Goal: Navigation & Orientation: Find specific page/section

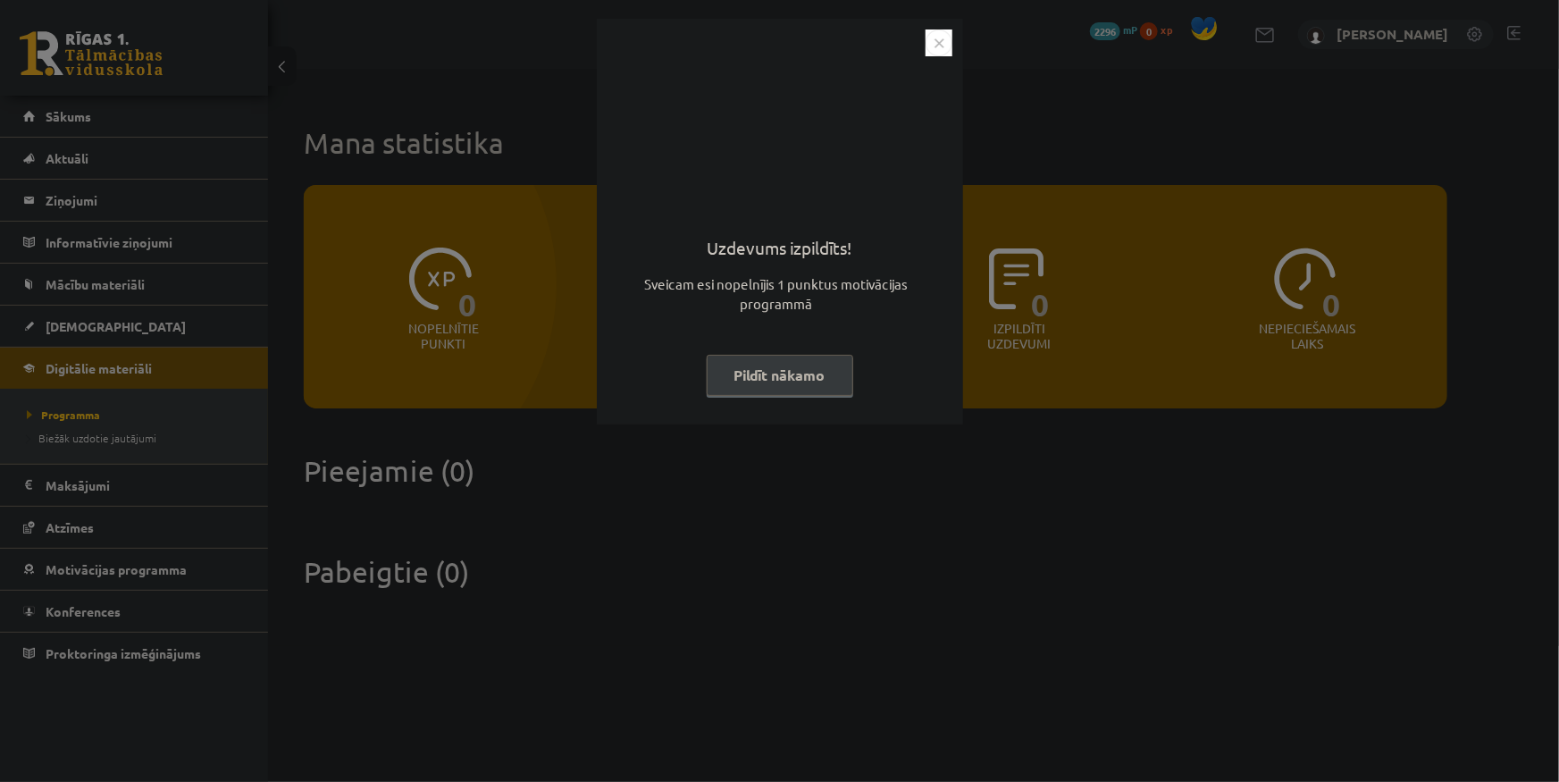
click at [939, 29] on div "Uzdevums izpildīts! Sveicam esi nopelnījis 1 punktus motivācijas programmā Pild…" at bounding box center [780, 222] width 366 height 406
click at [936, 46] on img "Close" at bounding box center [938, 42] width 27 height 27
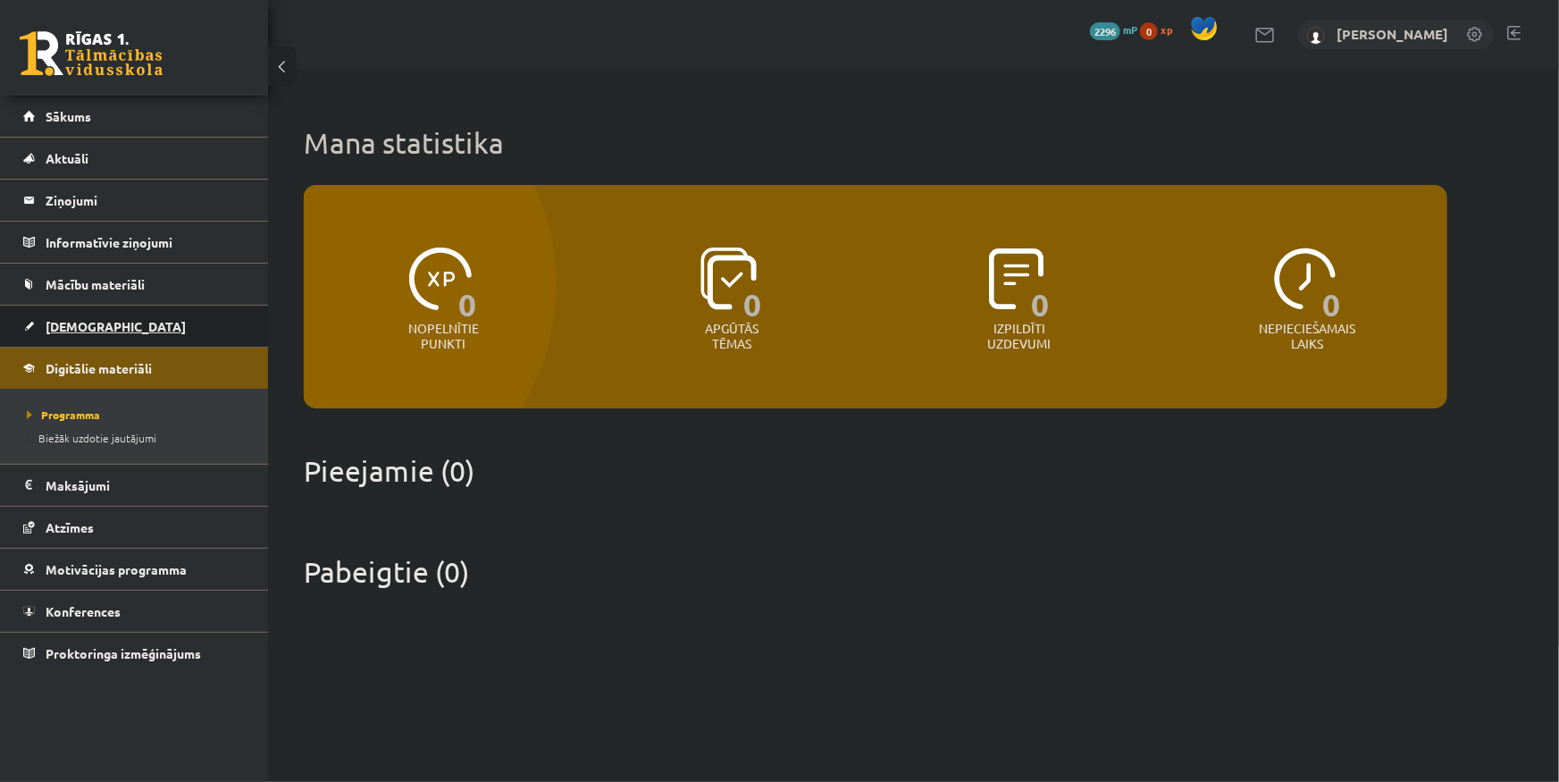
click at [128, 308] on link "[DEMOGRAPHIC_DATA]" at bounding box center [134, 325] width 222 height 41
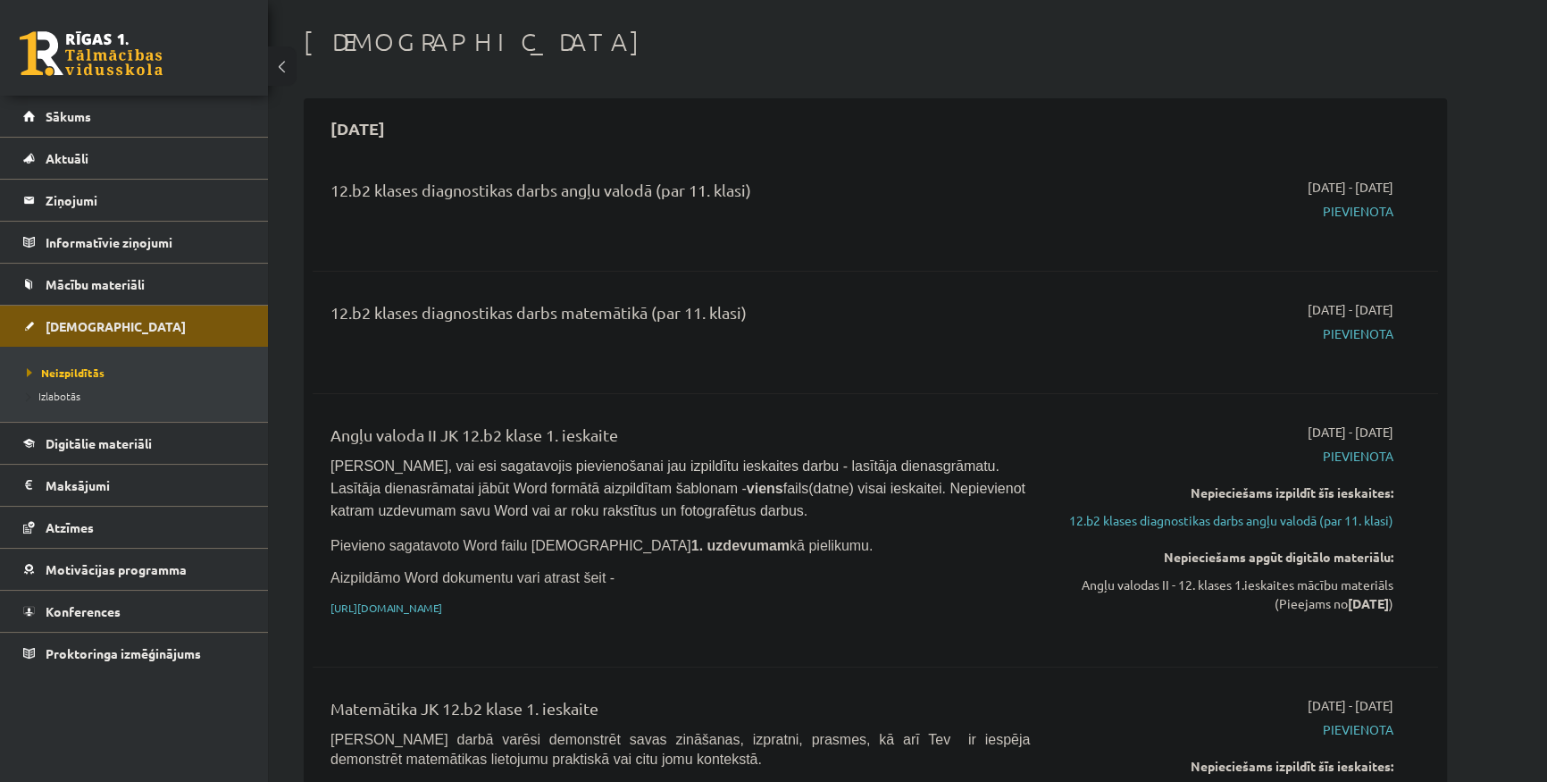
scroll to position [64, 0]
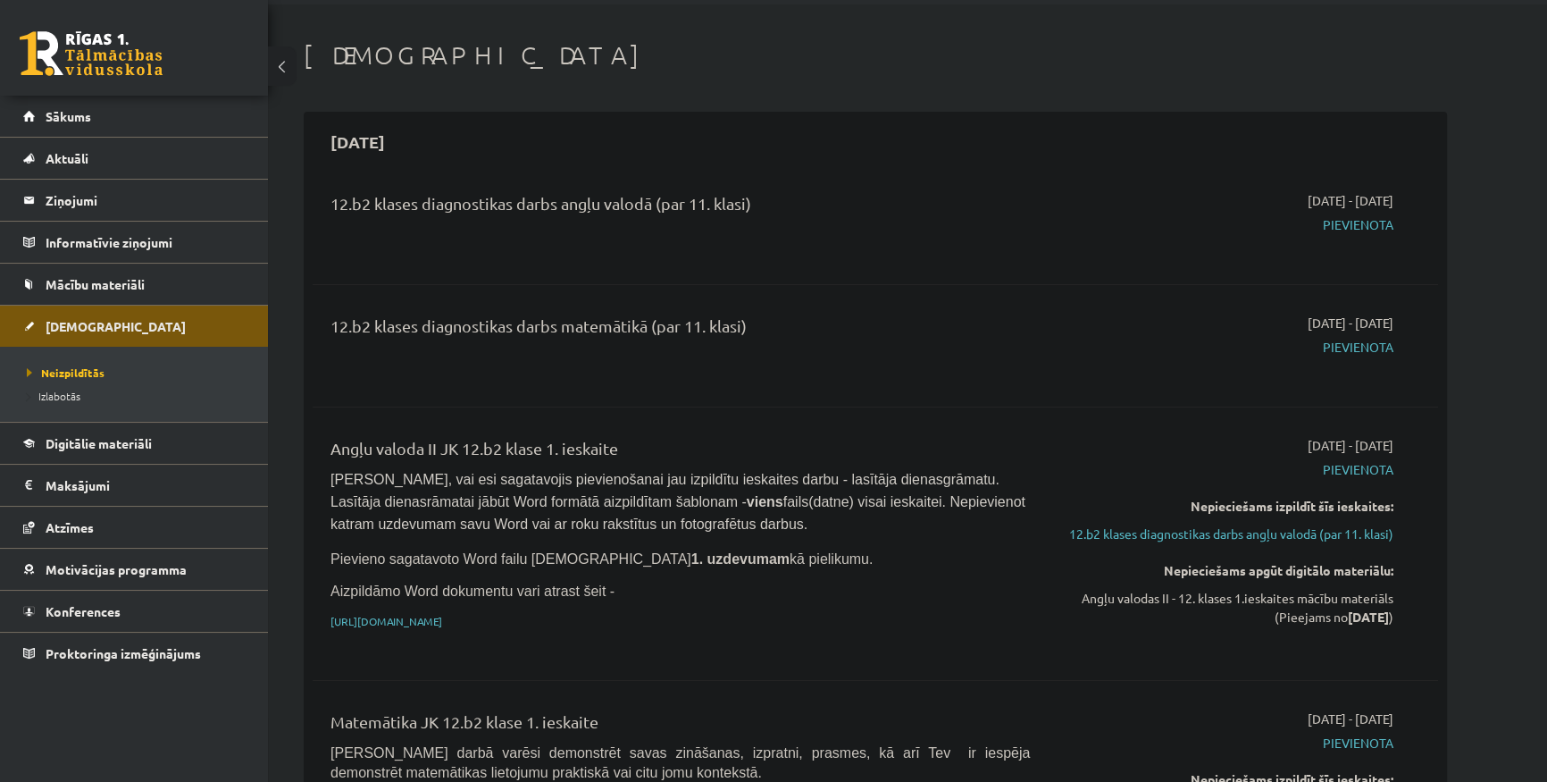
drag, startPoint x: 755, startPoint y: 325, endPoint x: 332, endPoint y: 326, distance: 422.5
click at [332, 326] on div "12.b2 klases diagnostikas darbs matemātikā (par 11. klasi)" at bounding box center [680, 330] width 699 height 33
click at [421, 326] on div "12.b2 klases diagnostikas darbs matemātikā (par 11. klasi)" at bounding box center [680, 330] width 699 height 33
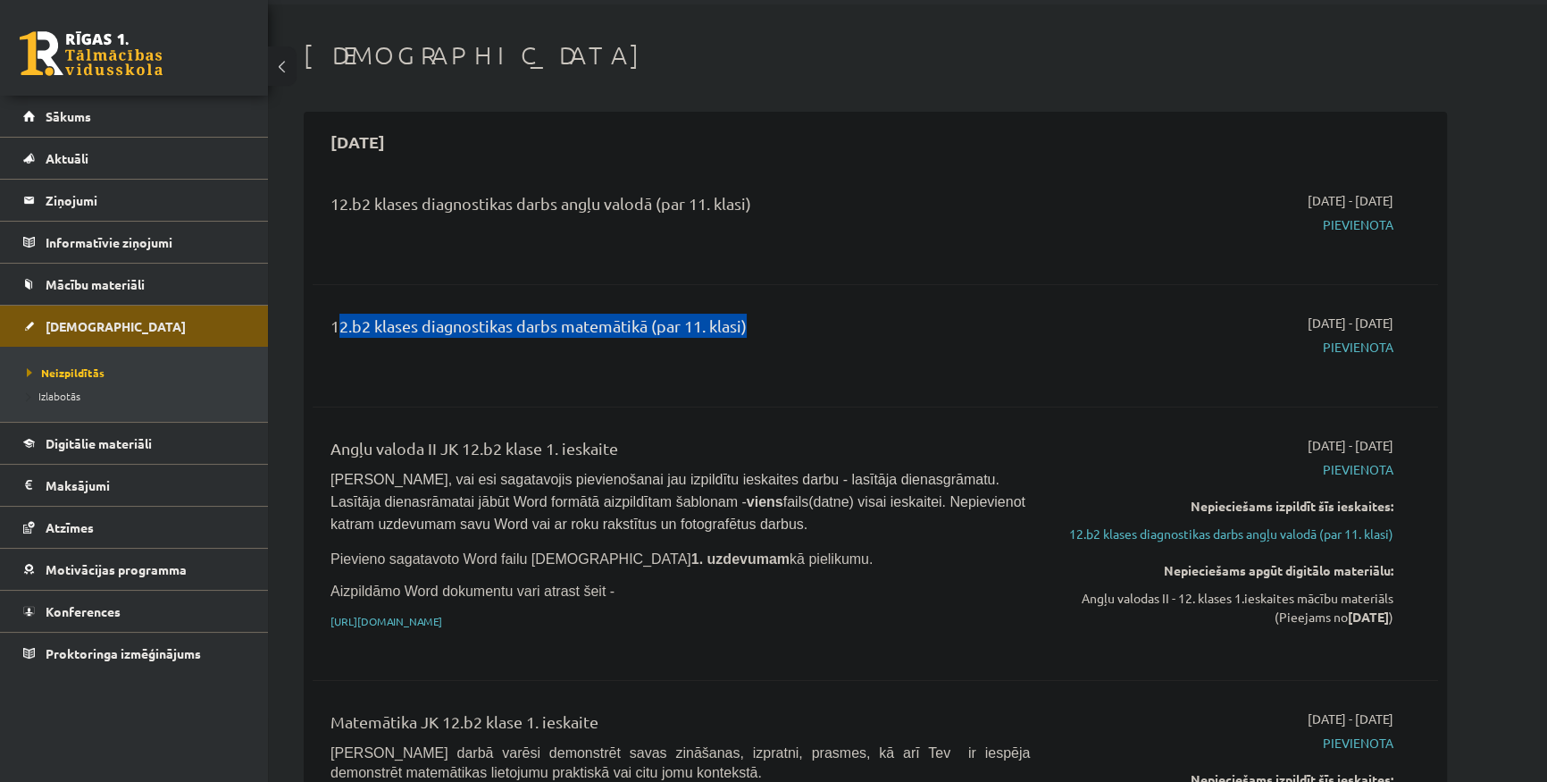
click at [421, 326] on div "12.b2 klases diagnostikas darbs matemātikā (par 11. klasi)" at bounding box center [680, 330] width 699 height 33
click at [482, 325] on div "12.b2 klases diagnostikas darbs matemātikā (par 11. klasi)" at bounding box center [680, 330] width 699 height 33
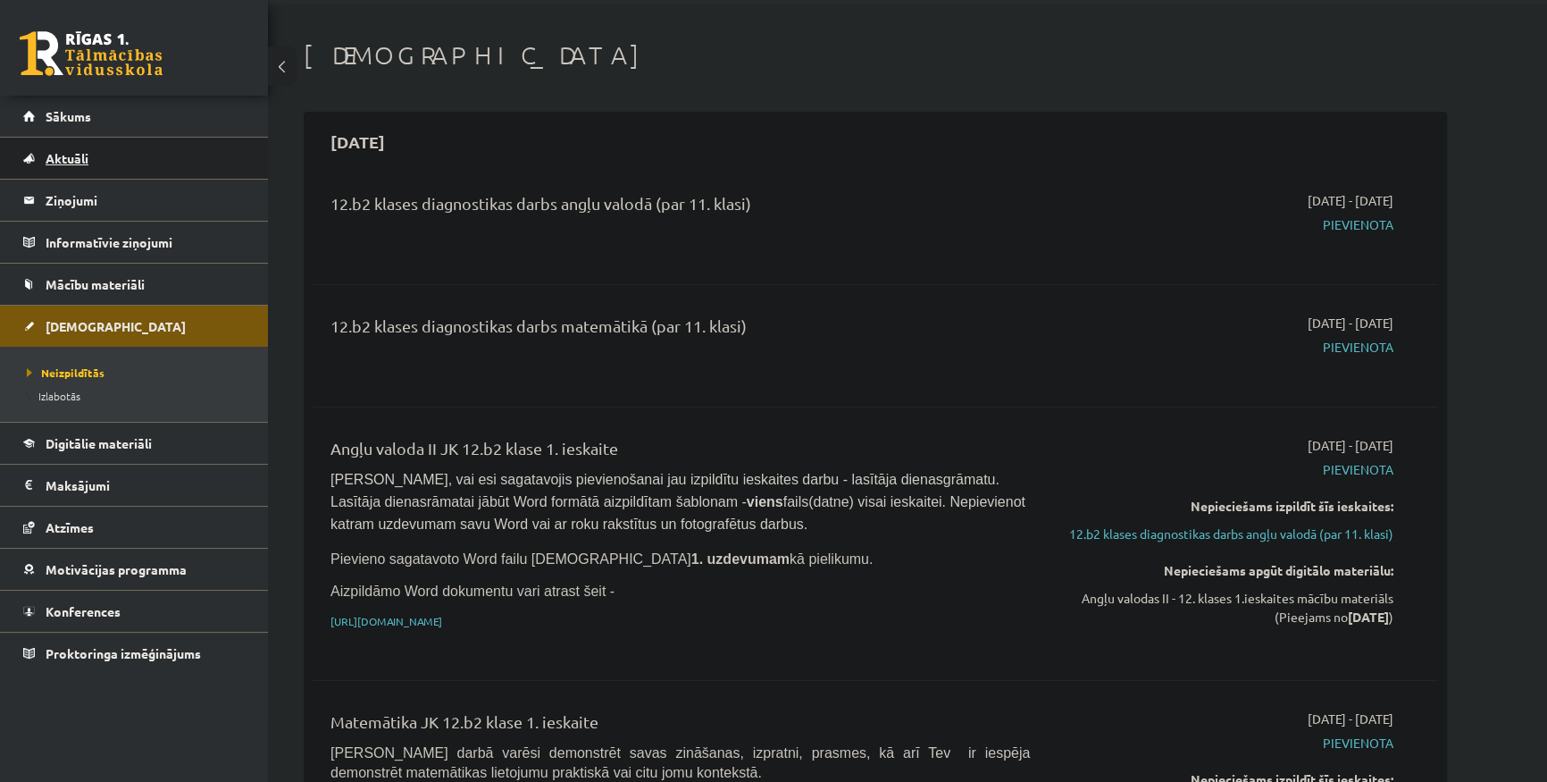
click at [84, 147] on link "Aktuāli" at bounding box center [134, 158] width 222 height 41
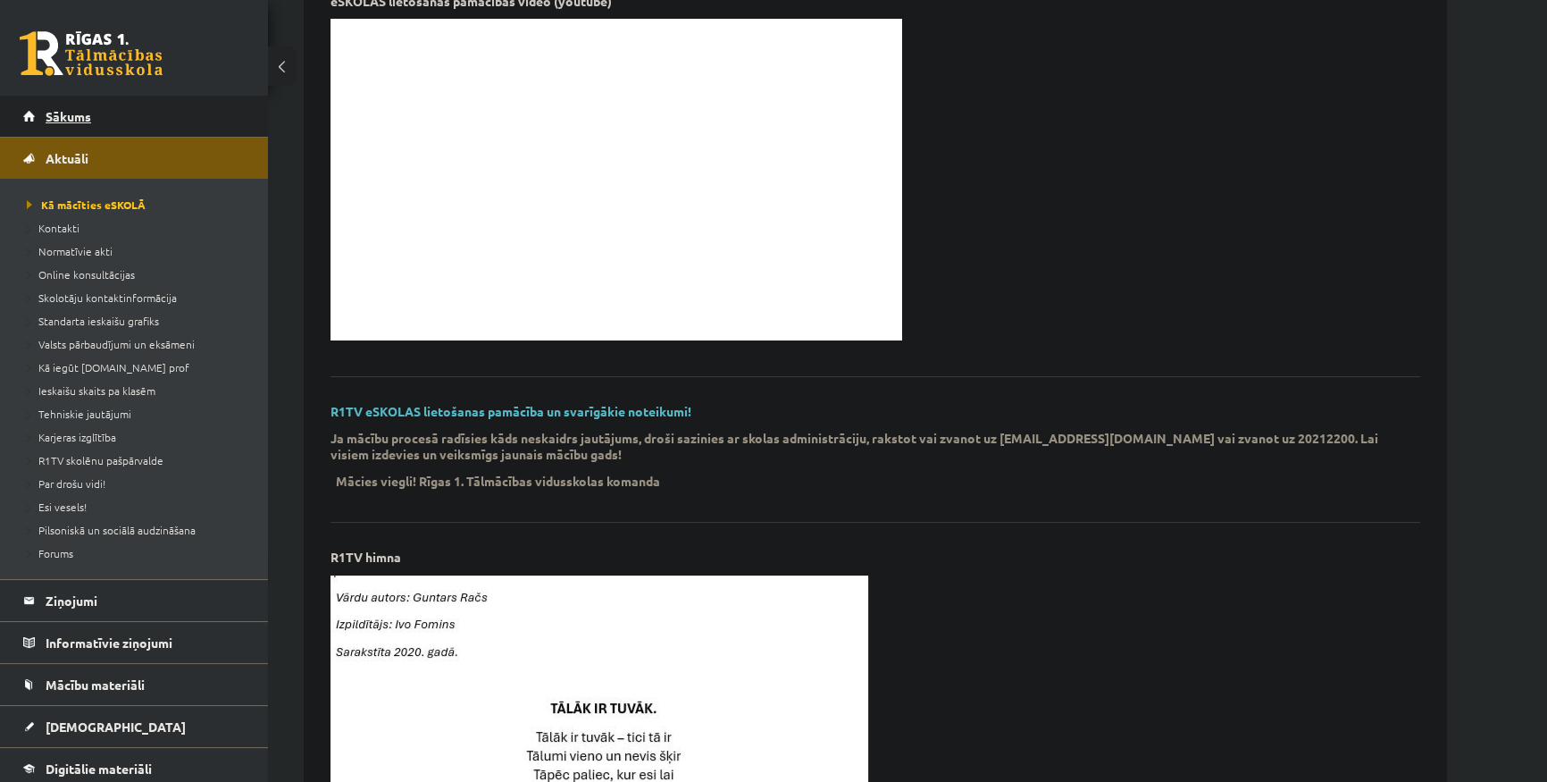
click at [129, 124] on link "Sākums" at bounding box center [134, 116] width 222 height 41
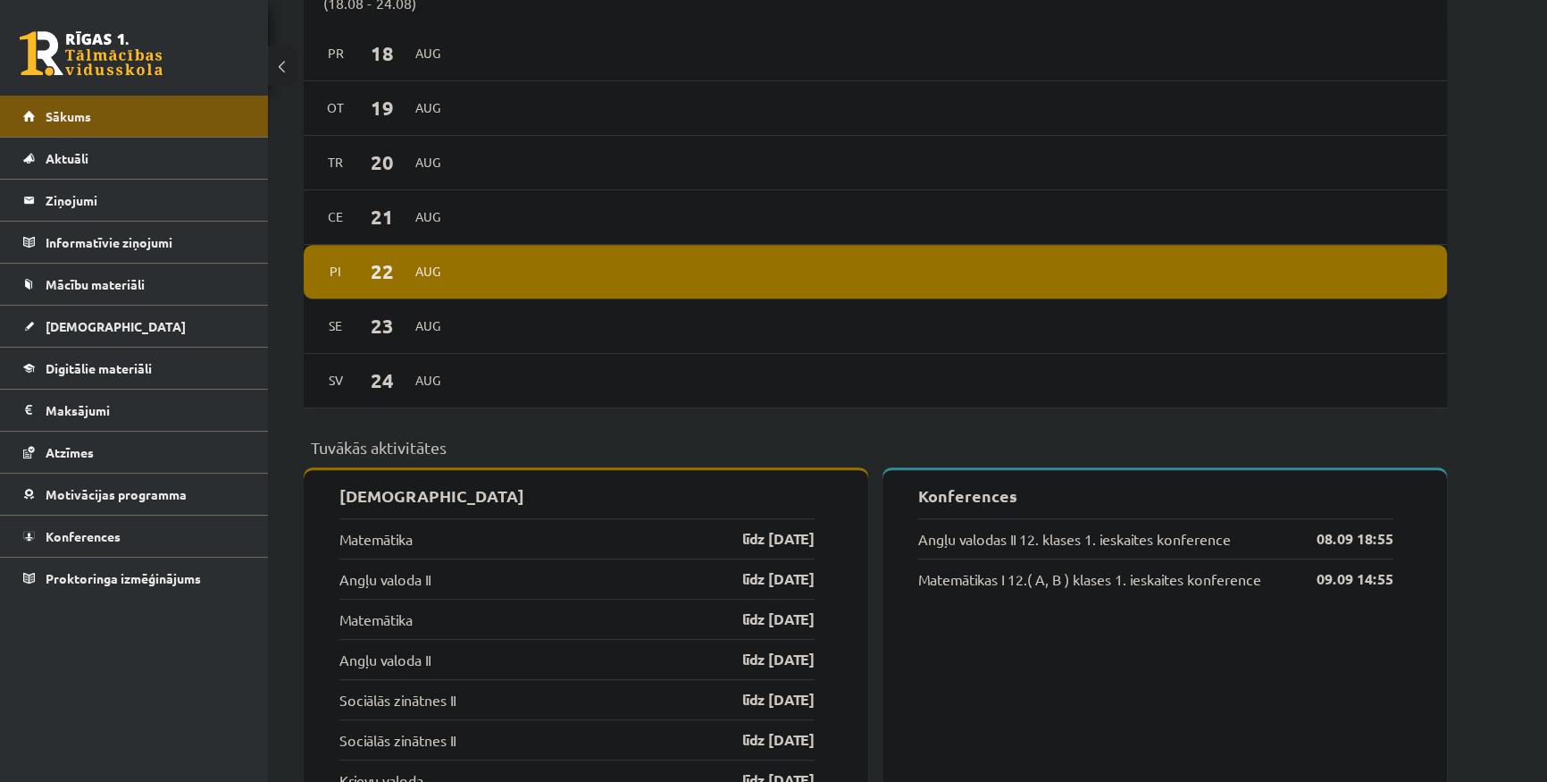
scroll to position [1055, 0]
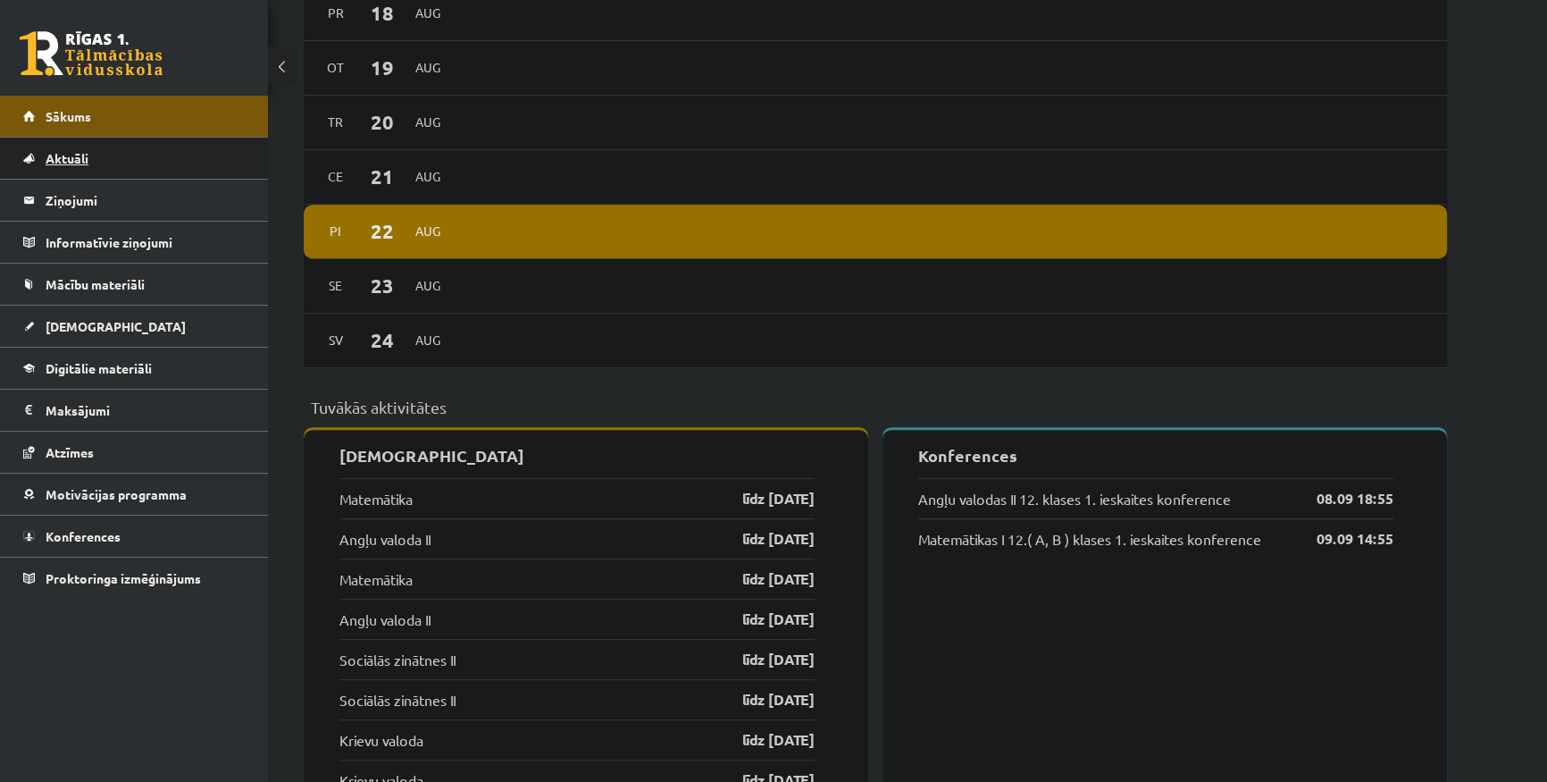
click at [170, 163] on link "Aktuāli" at bounding box center [134, 158] width 222 height 41
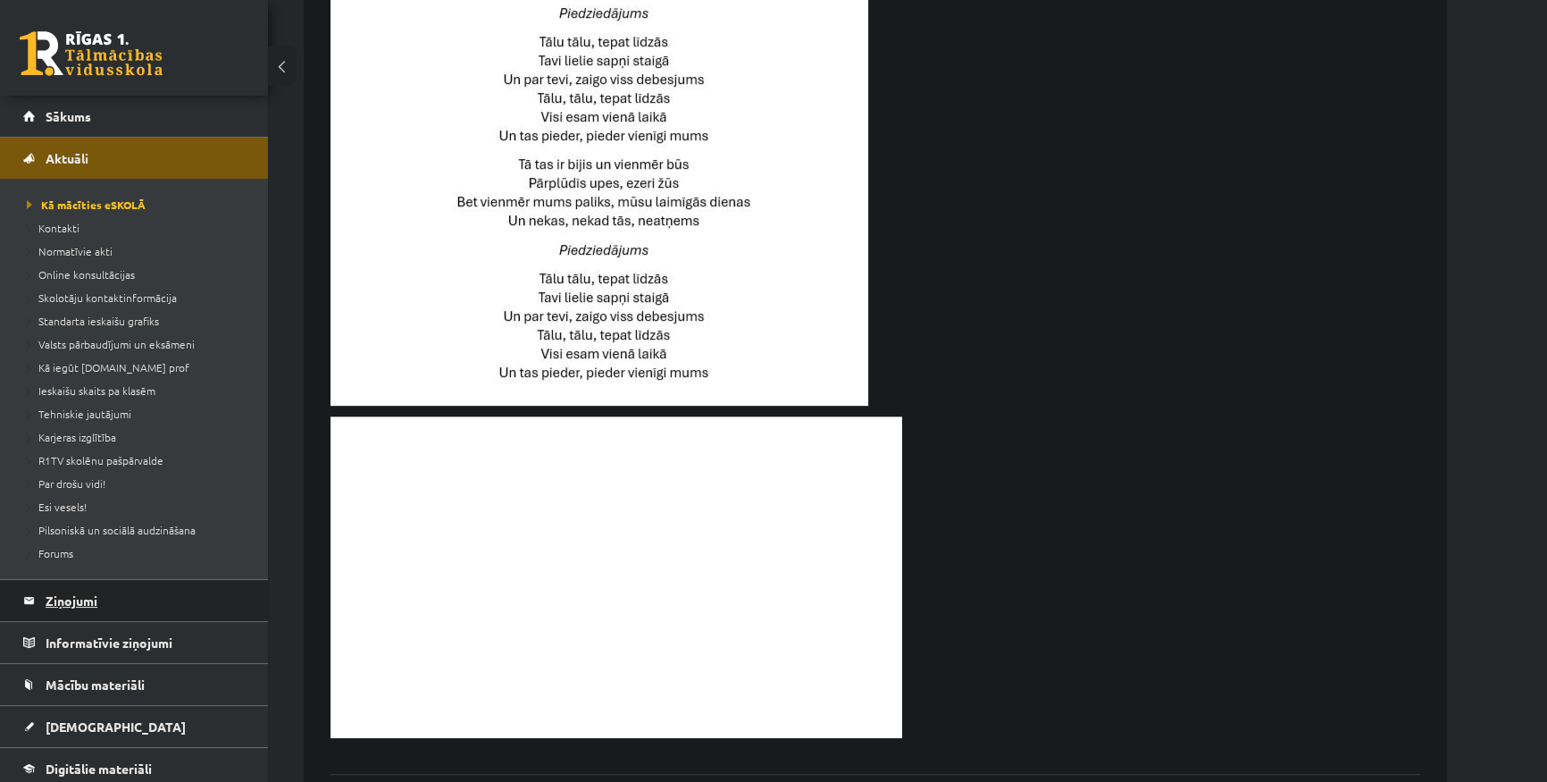
click at [121, 598] on legend "Ziņojumi 0" at bounding box center [146, 600] width 200 height 41
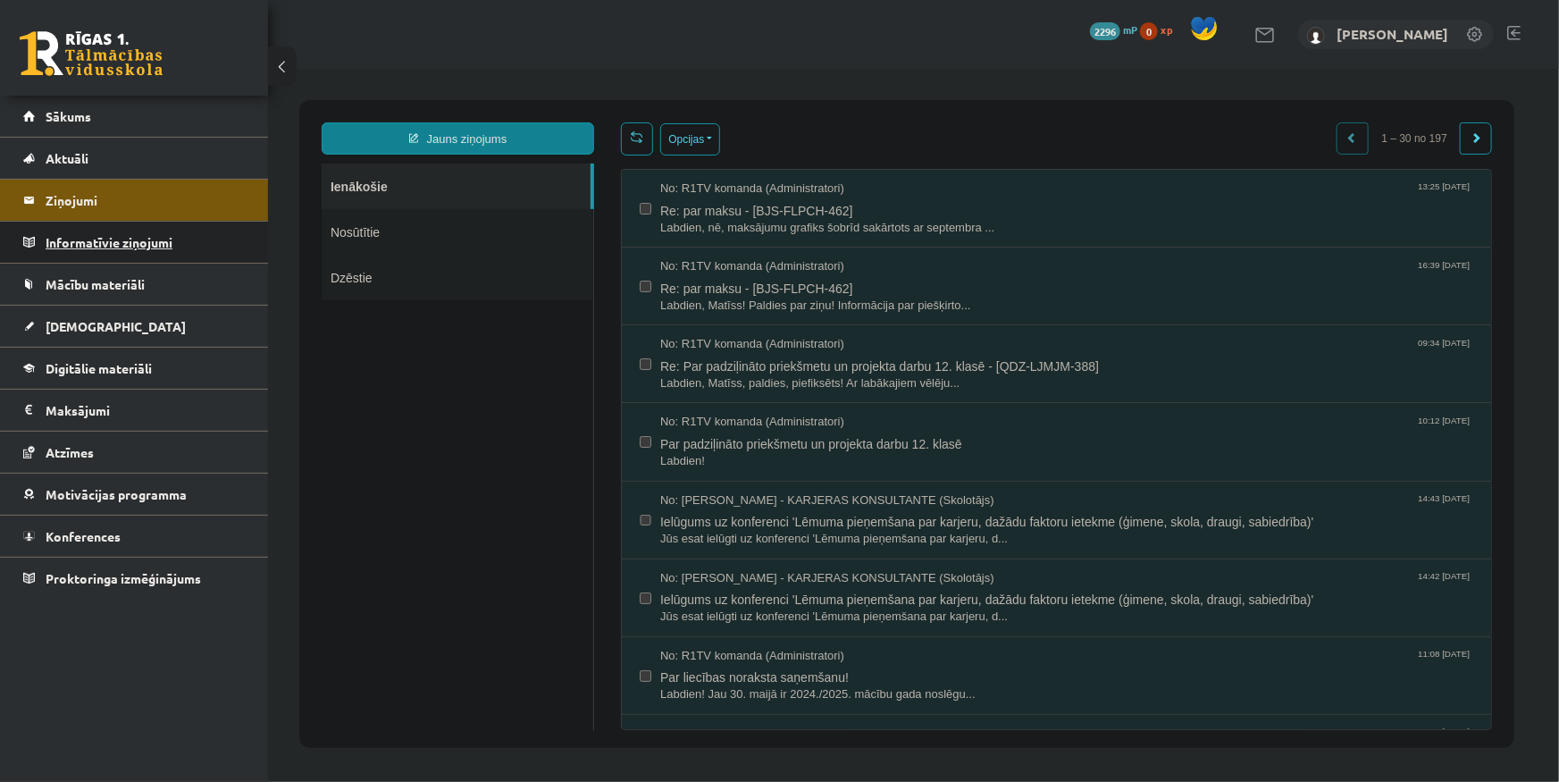
click at [144, 223] on legend "Informatīvie ziņojumi 0" at bounding box center [146, 242] width 200 height 41
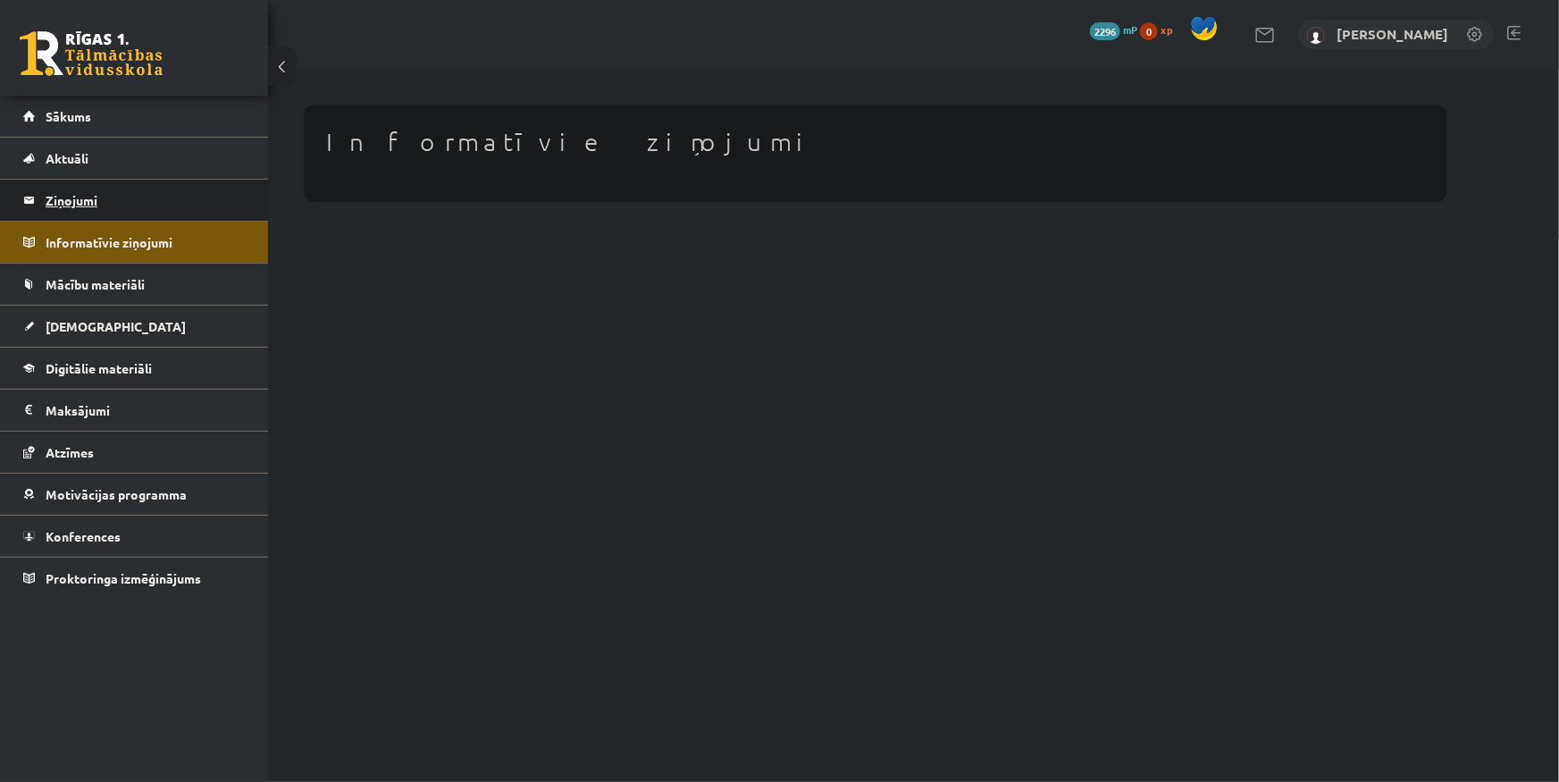
click at [116, 206] on legend "Ziņojumi 0" at bounding box center [146, 200] width 200 height 41
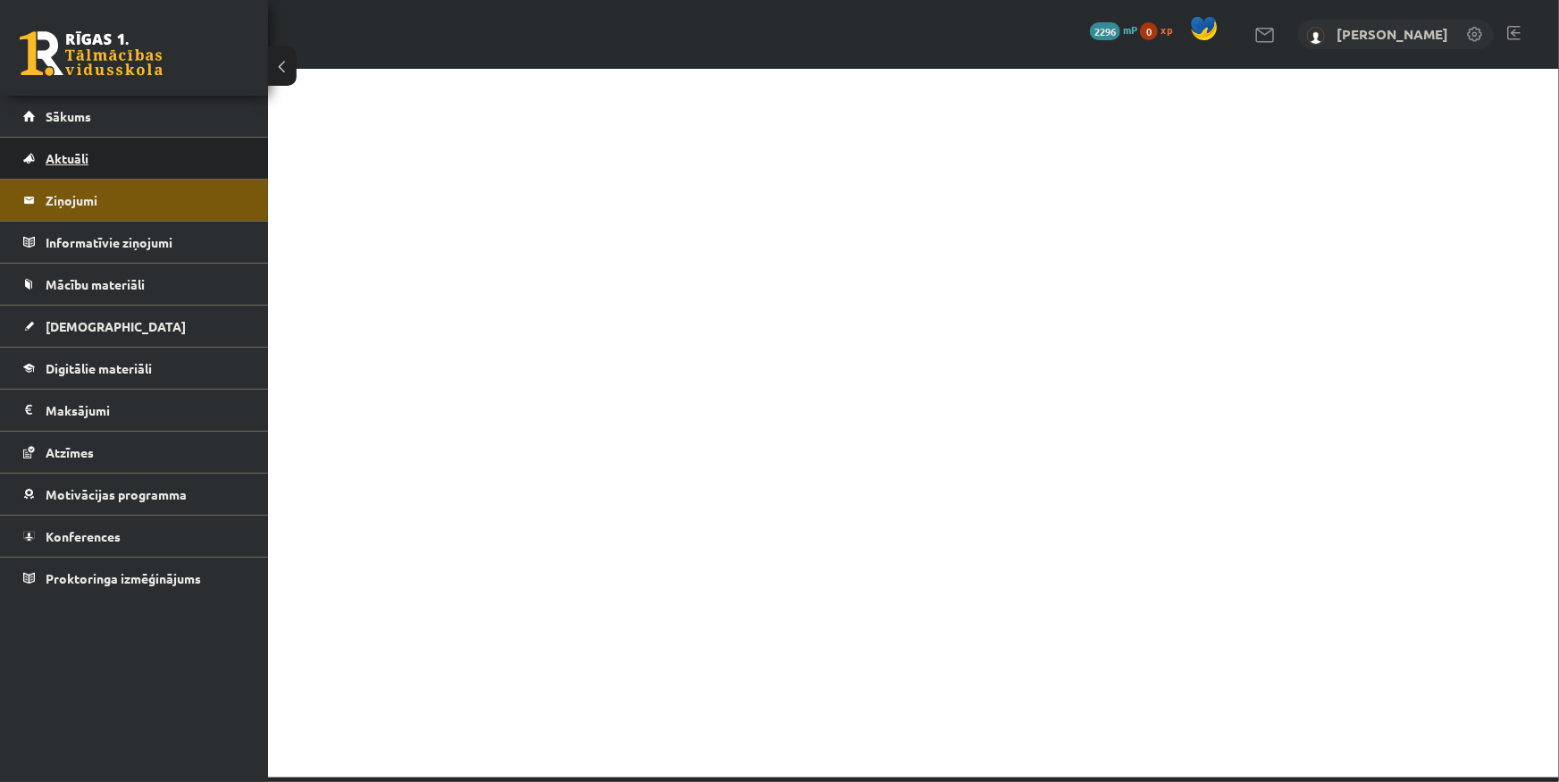
click at [131, 161] on link "Aktuāli" at bounding box center [134, 158] width 222 height 41
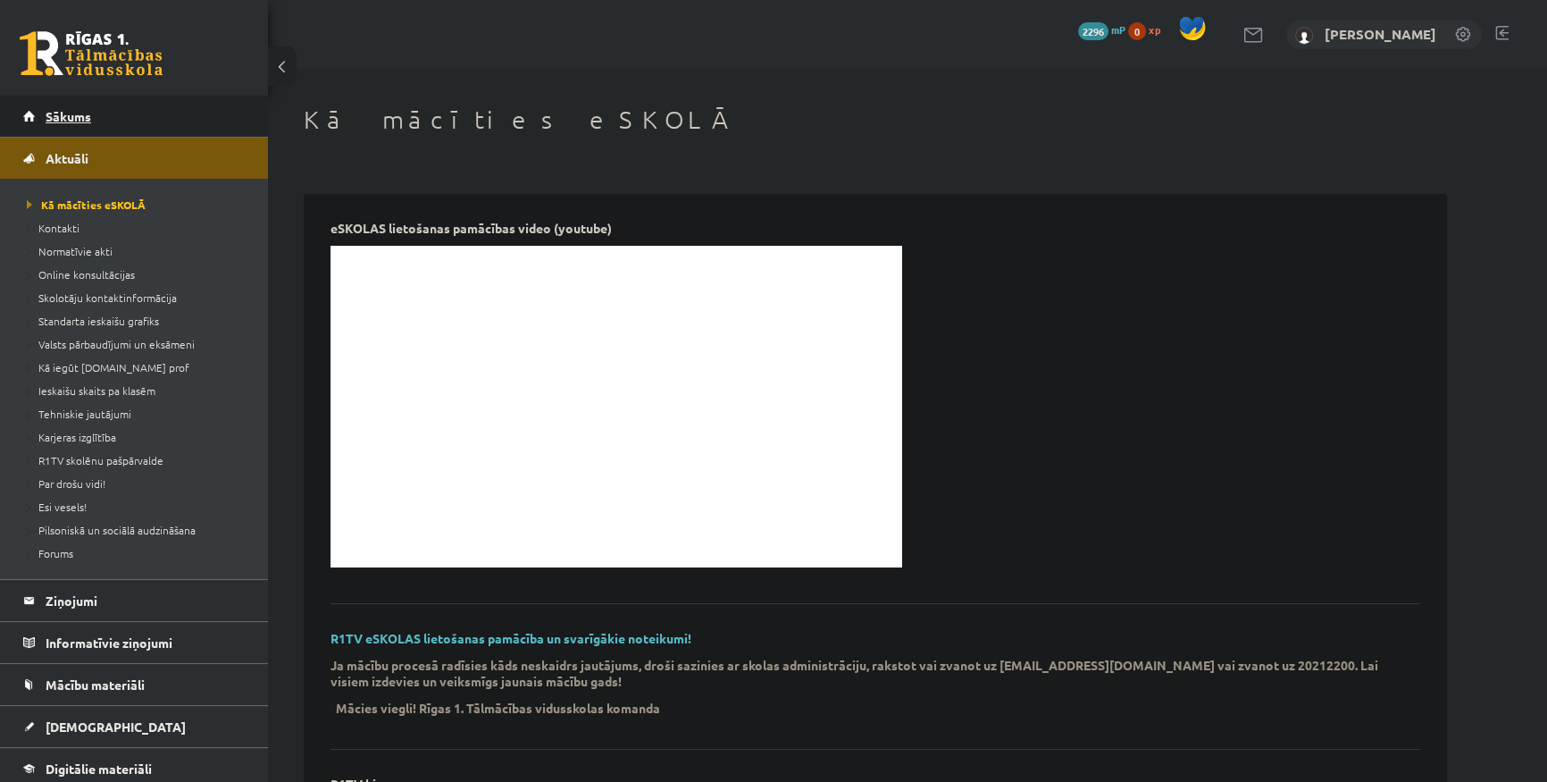
click at [106, 135] on link "Sākums" at bounding box center [134, 116] width 222 height 41
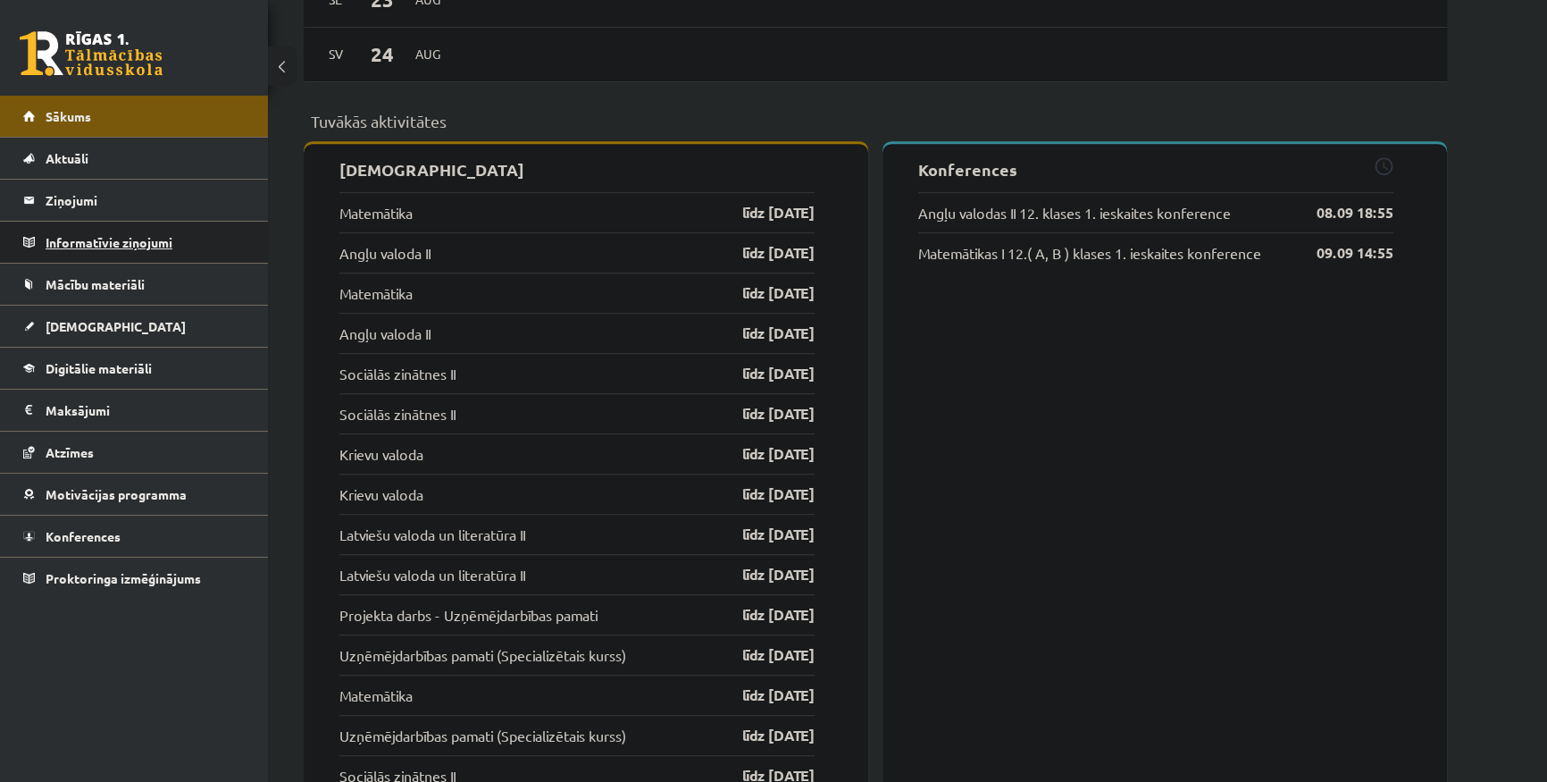
scroll to position [1335, 0]
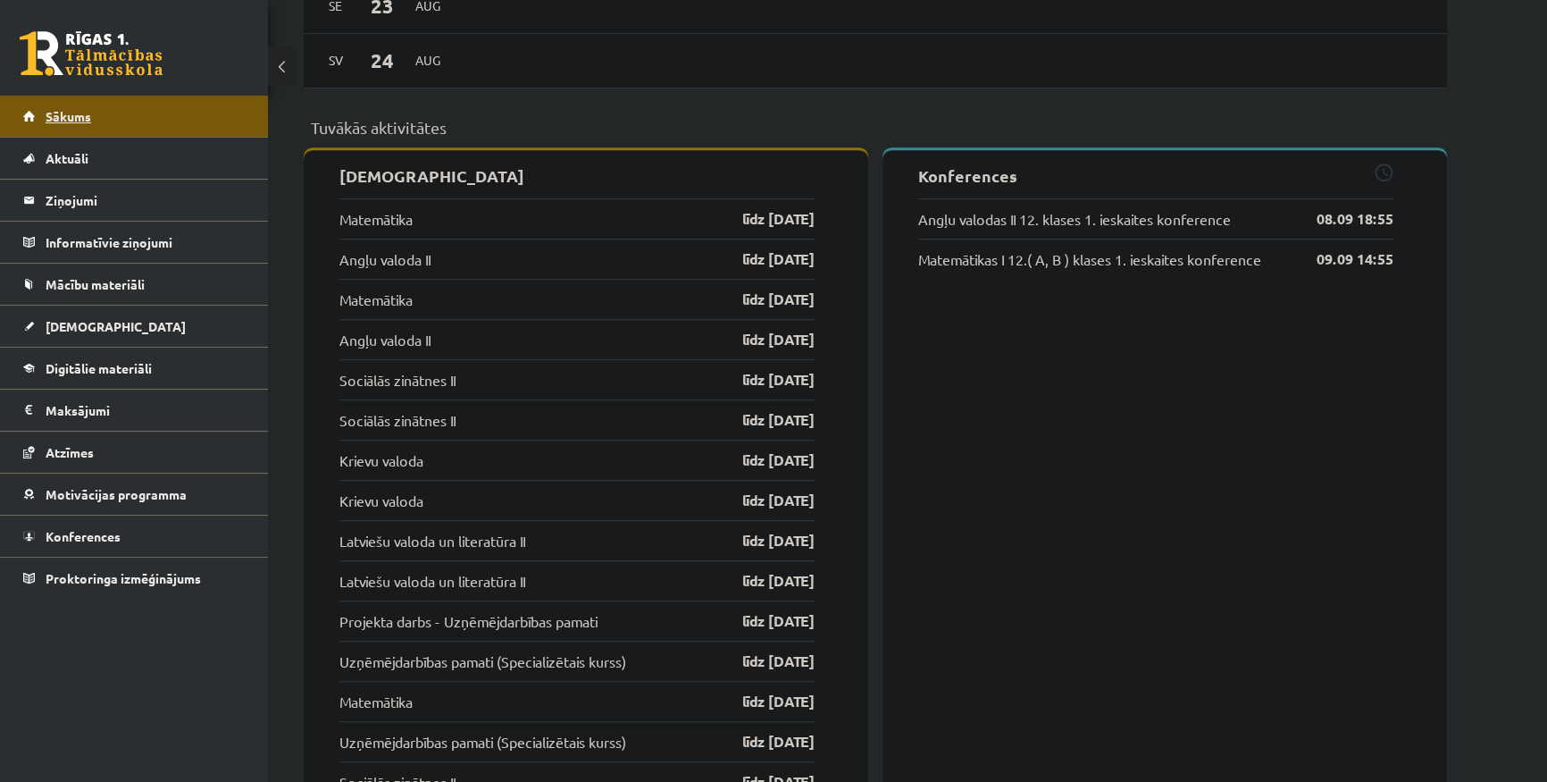
click at [180, 113] on link "Sākums" at bounding box center [134, 116] width 222 height 41
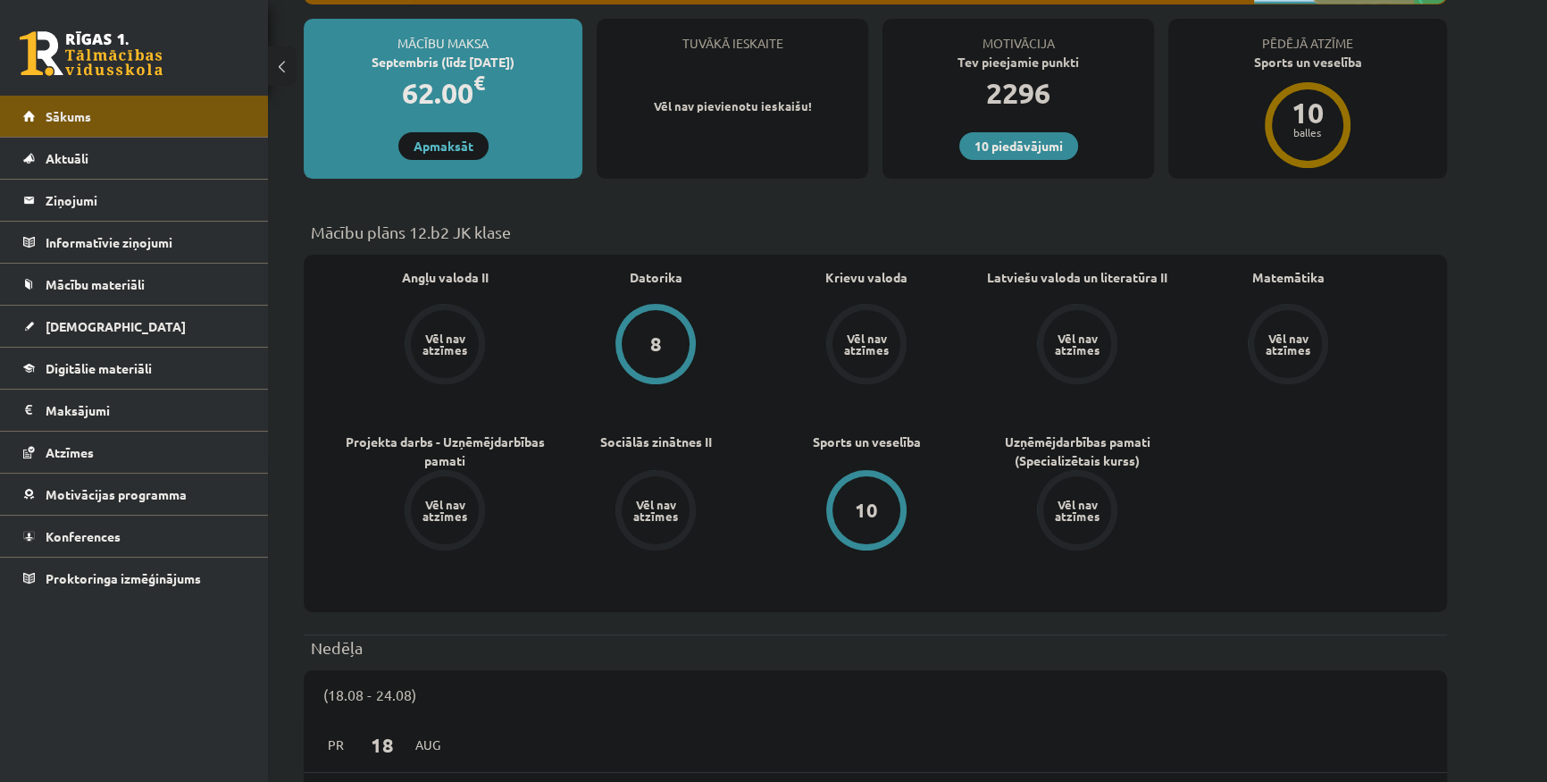
scroll to position [324, 0]
click at [125, 198] on legend "Ziņojumi 0" at bounding box center [146, 200] width 200 height 41
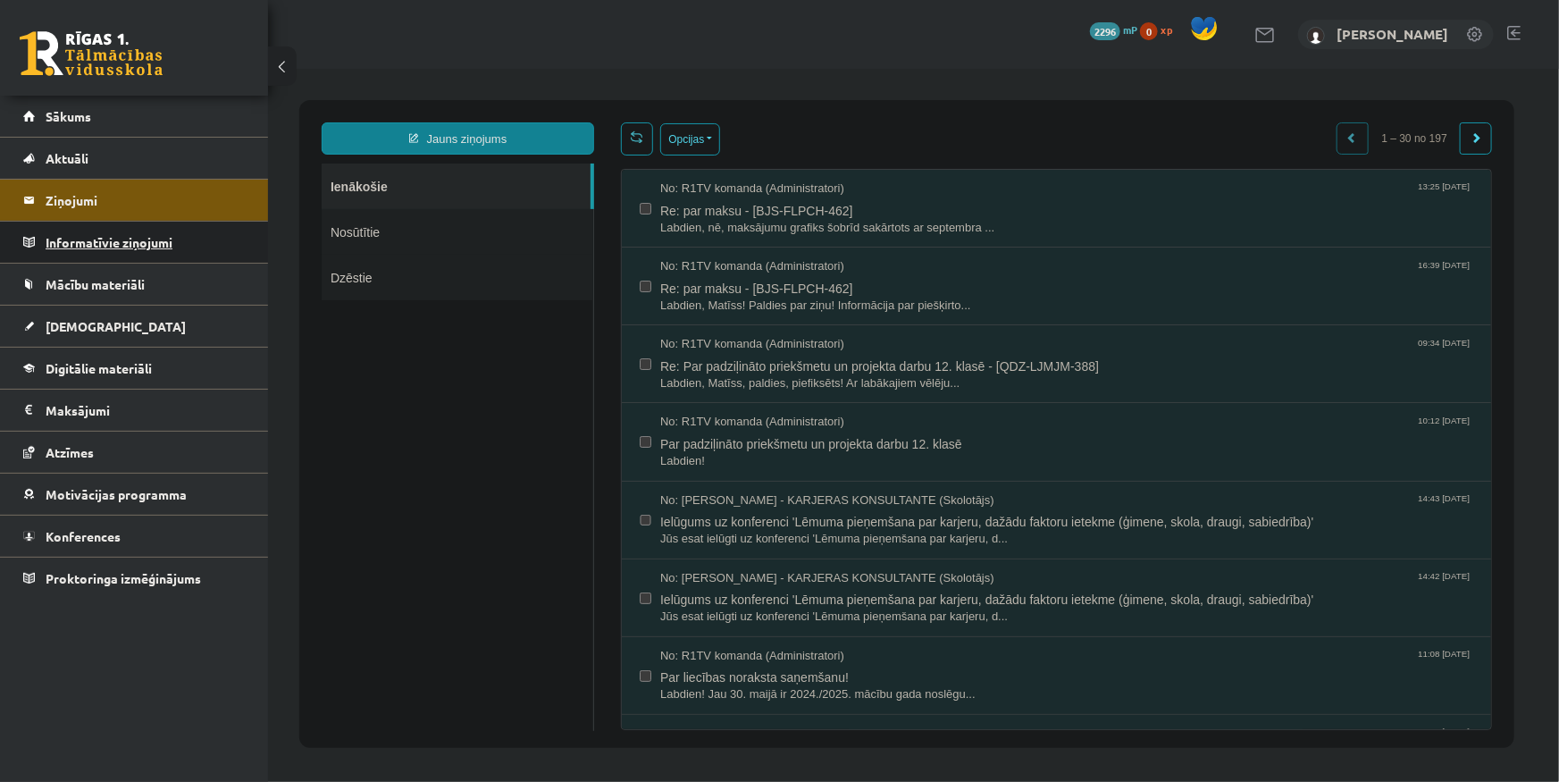
click at [152, 227] on legend "Informatīvie ziņojumi 0" at bounding box center [146, 242] width 200 height 41
